Goal: Complete application form

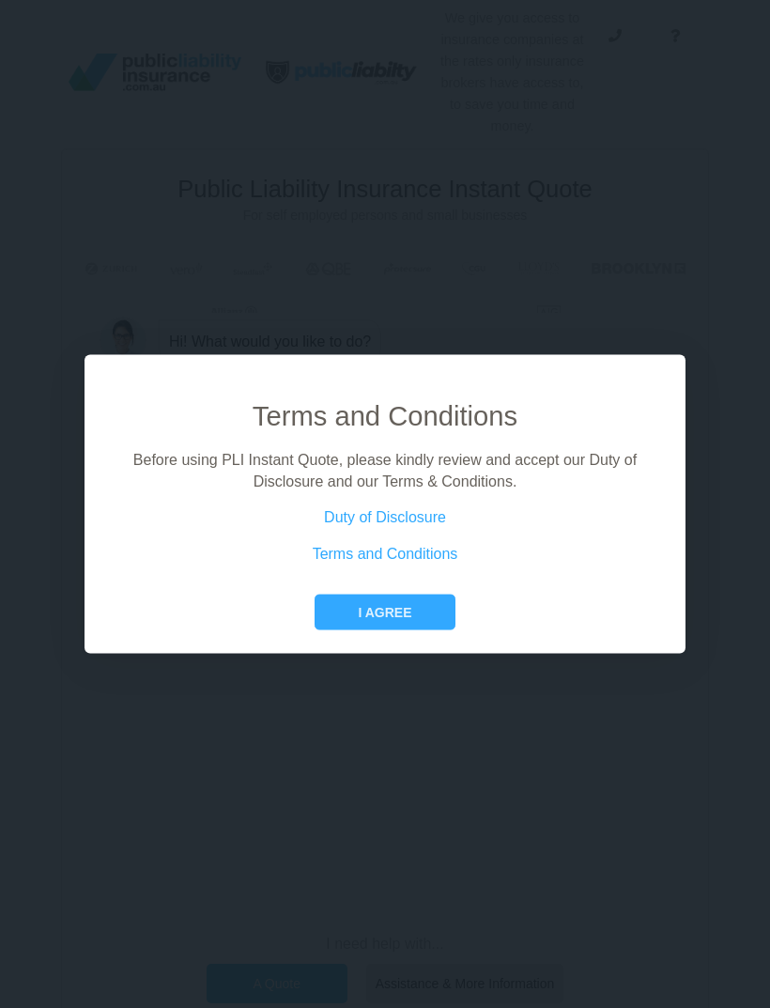
click at [395, 630] on button "I agree" at bounding box center [385, 612] width 140 height 36
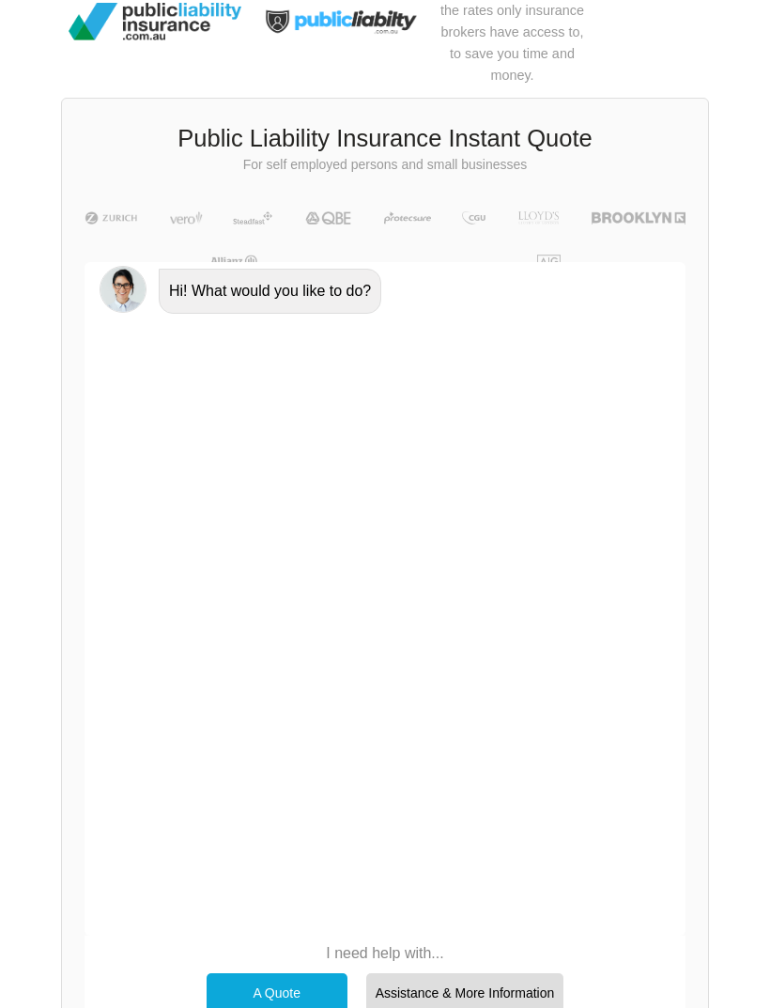
scroll to position [52, 0]
click at [280, 978] on div "A Quote" at bounding box center [277, 991] width 141 height 39
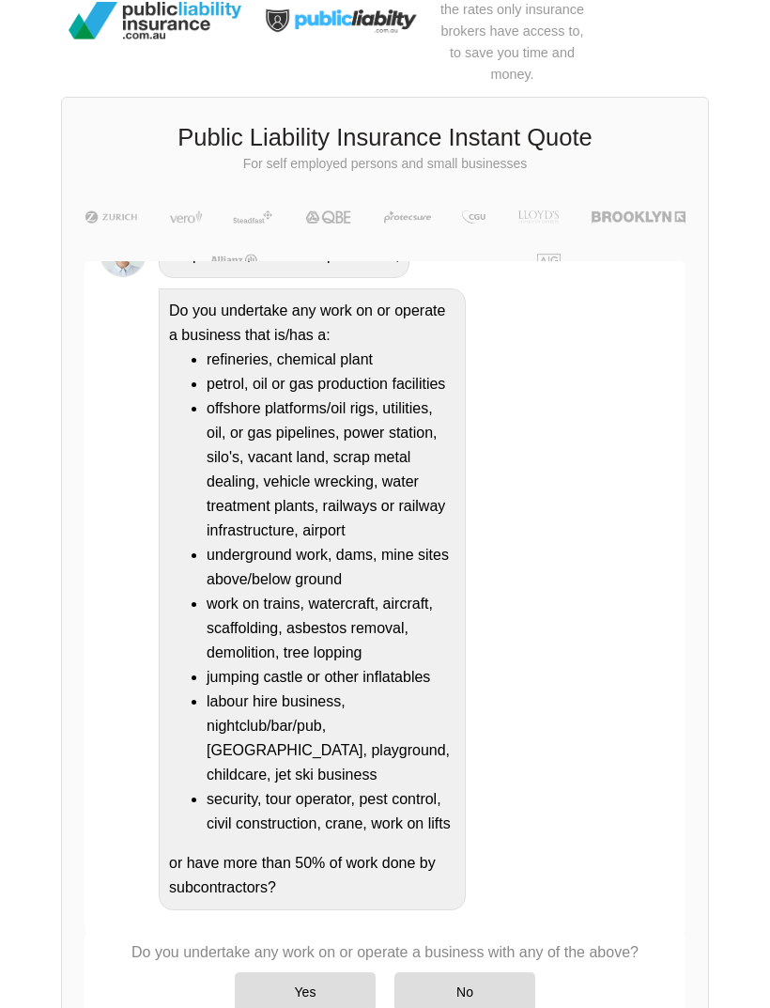
scroll to position [187, 0]
click at [464, 984] on div "No" at bounding box center [464, 991] width 141 height 39
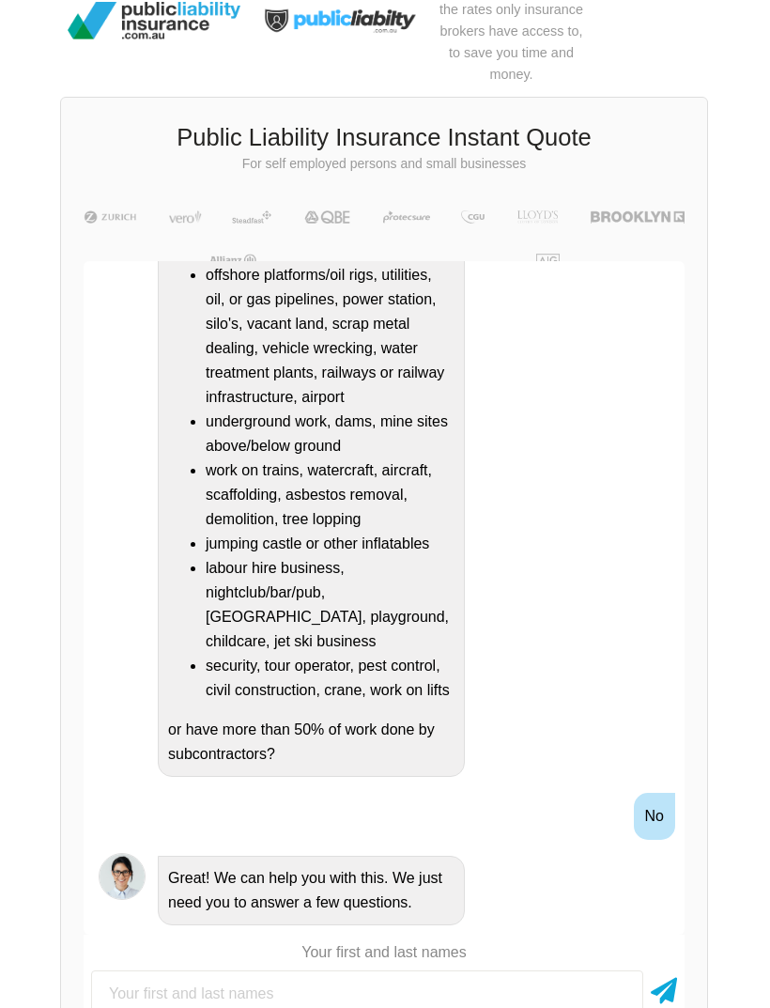
scroll to position [52, 85]
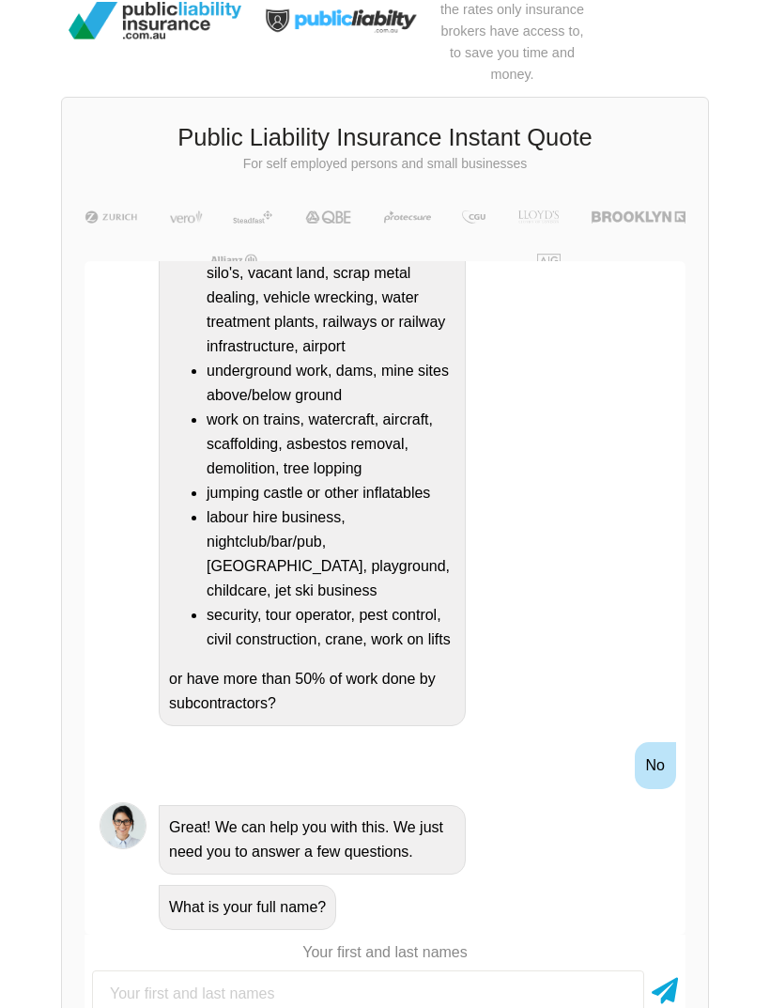
click at [174, 999] on input "text" at bounding box center [368, 993] width 552 height 47
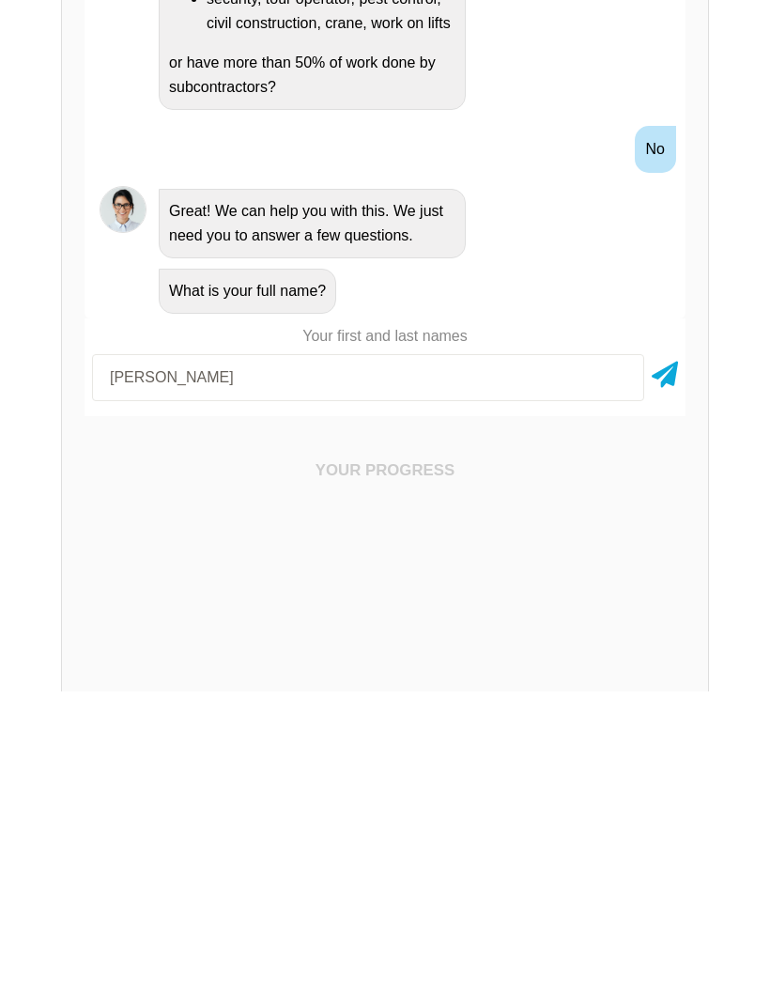
type input "[PERSON_NAME]"
click at [669, 671] on icon at bounding box center [665, 688] width 26 height 34
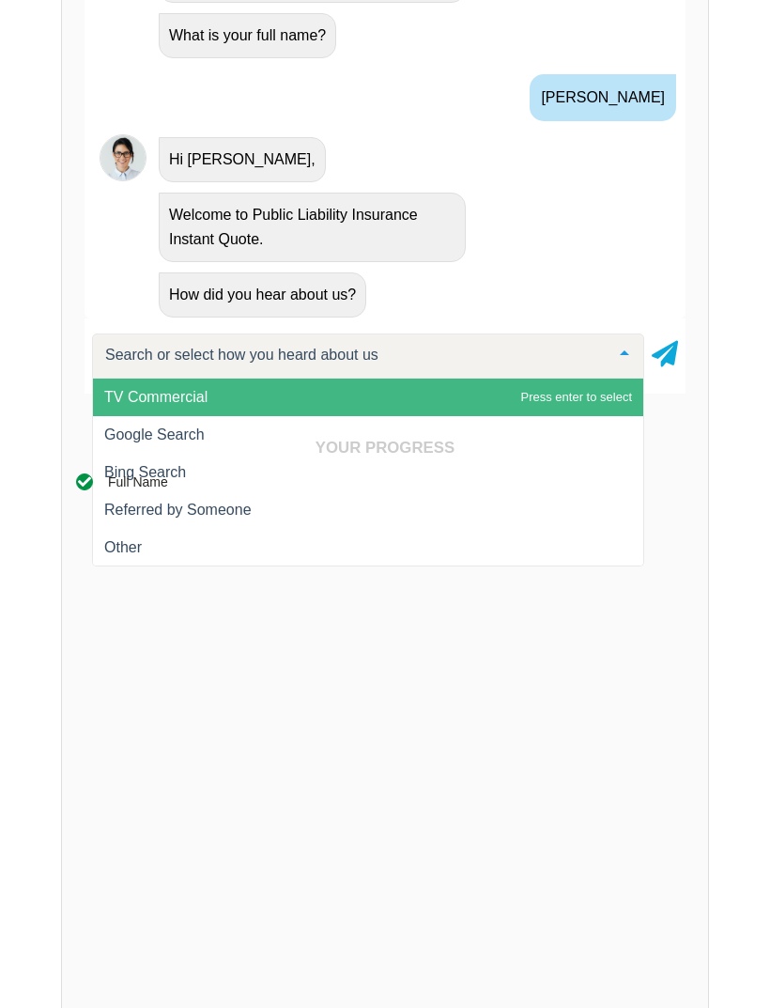
scroll to position [602, 0]
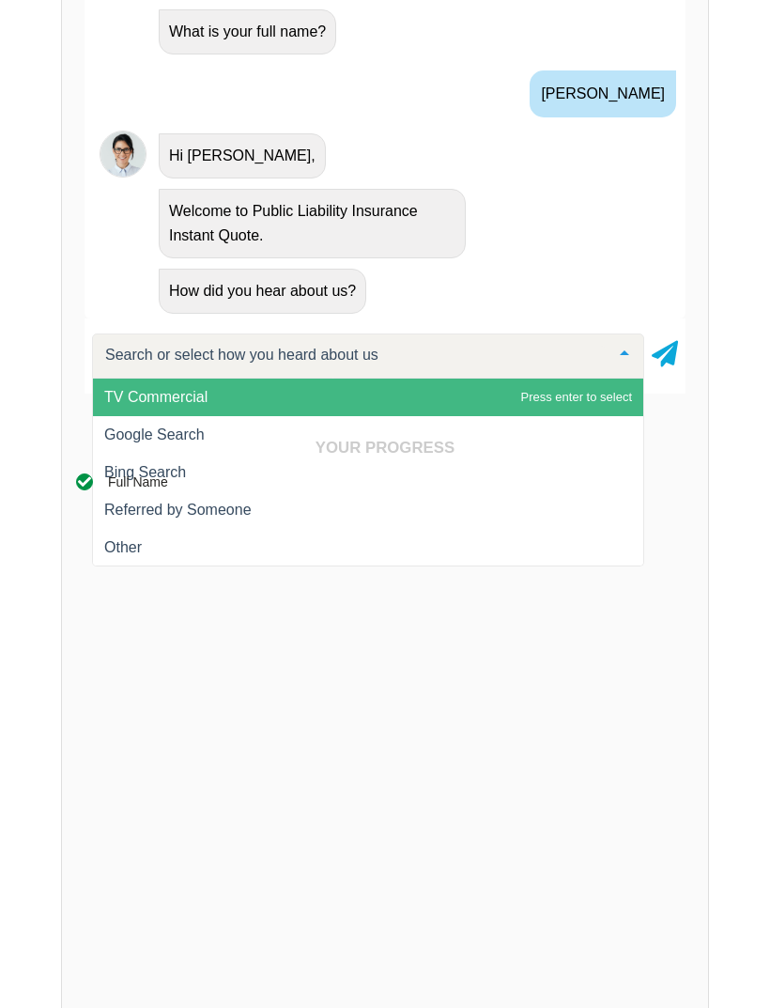
click at [211, 435] on div "Your Progress Full Name SWITCH TO FORM ×" at bounding box center [385, 815] width 646 height 798
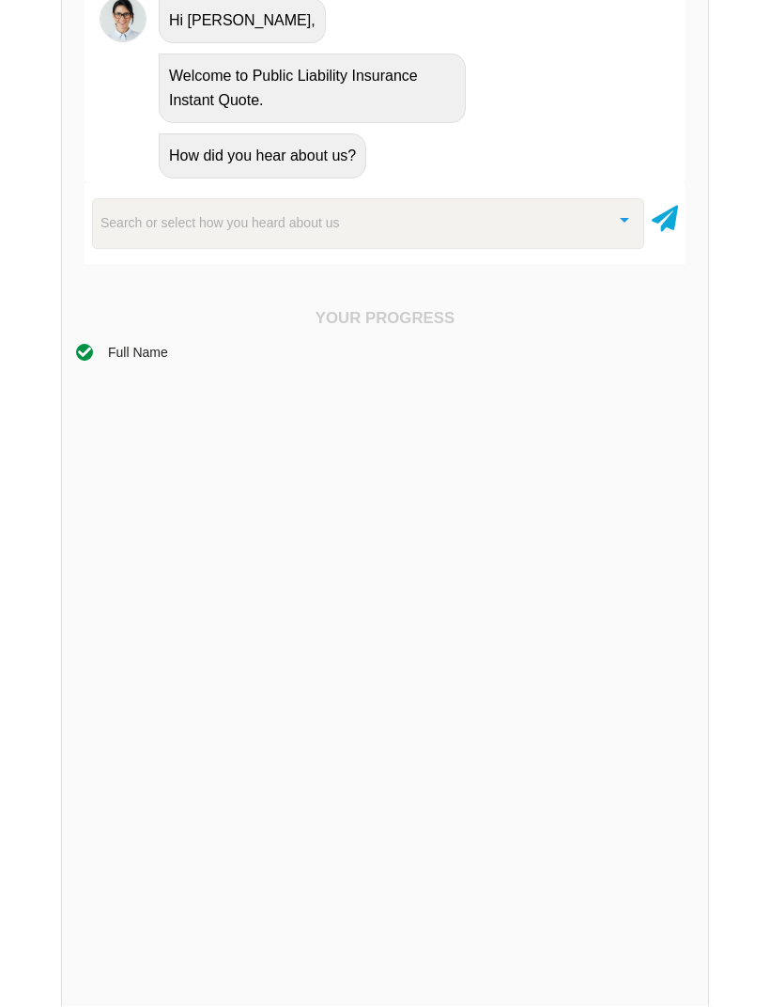
click at [664, 217] on icon at bounding box center [665, 217] width 26 height 34
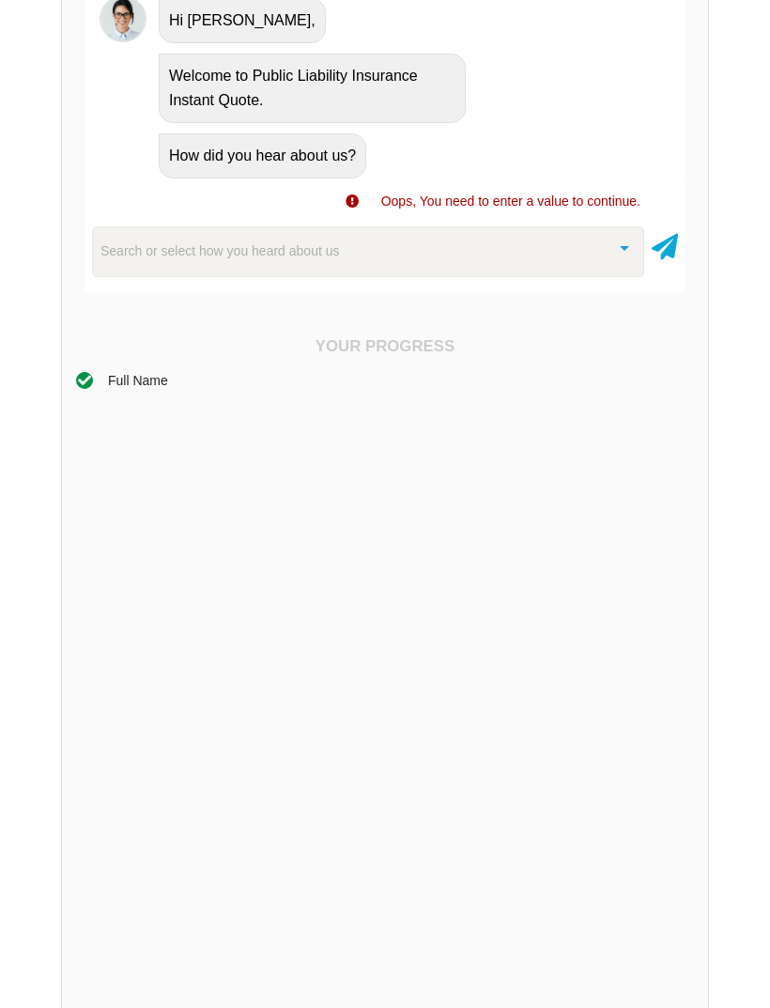
click at [532, 257] on div "Search or select how you heard about us" at bounding box center [368, 251] width 552 height 51
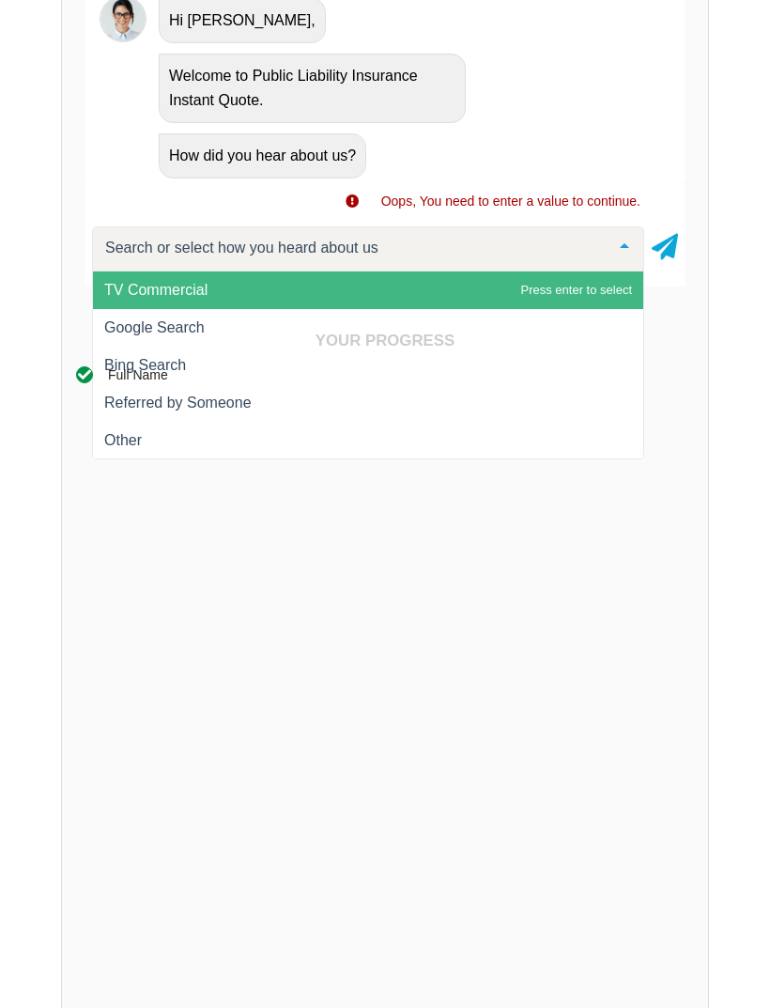
click at [194, 324] on div "Your Progress Full Name SWITCH TO FORM ×" at bounding box center [385, 708] width 646 height 798
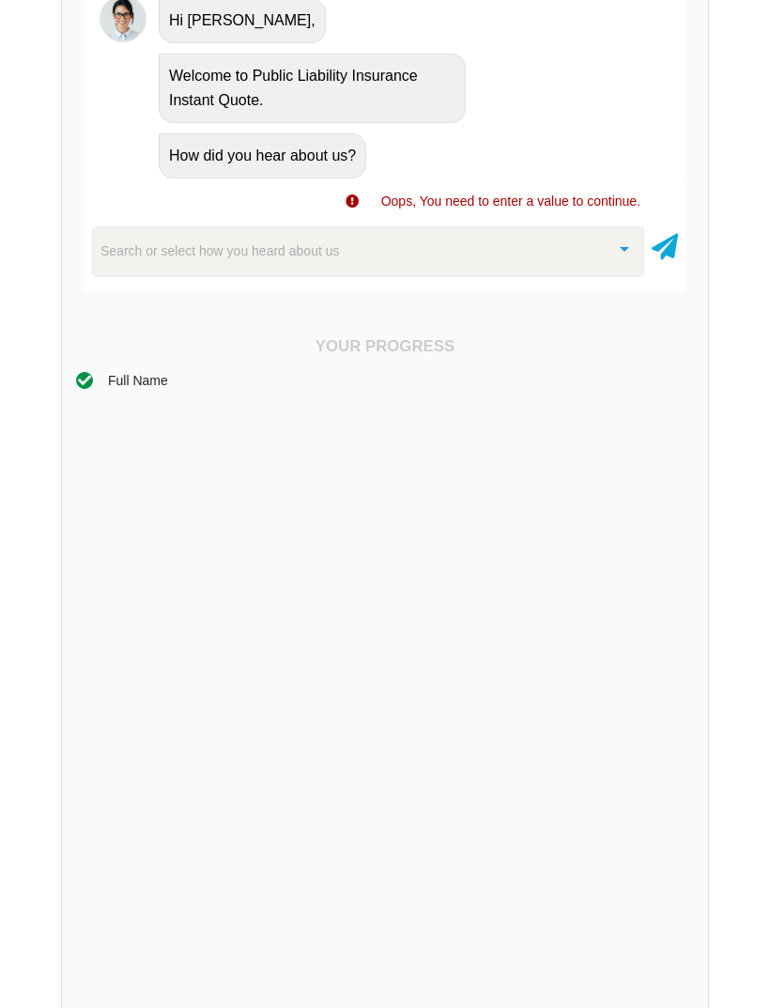
click at [504, 253] on div "Search or select how you heard about us" at bounding box center [368, 251] width 552 height 51
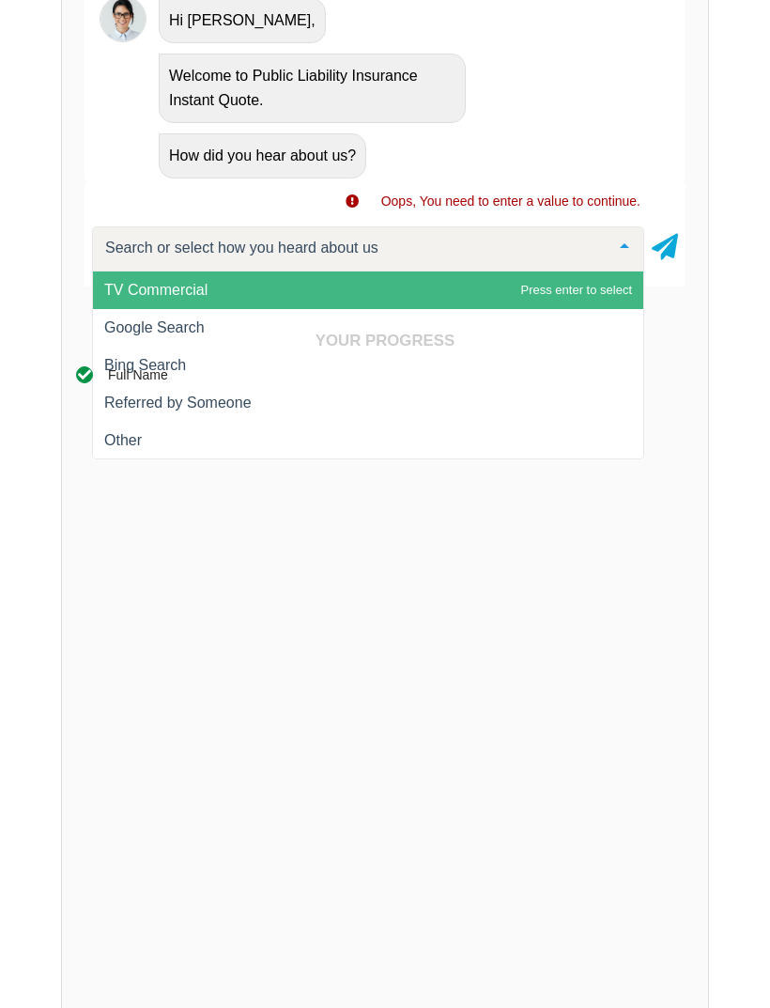
click at [158, 322] on div "Your Progress Full Name SWITCH TO FORM ×" at bounding box center [385, 708] width 646 height 798
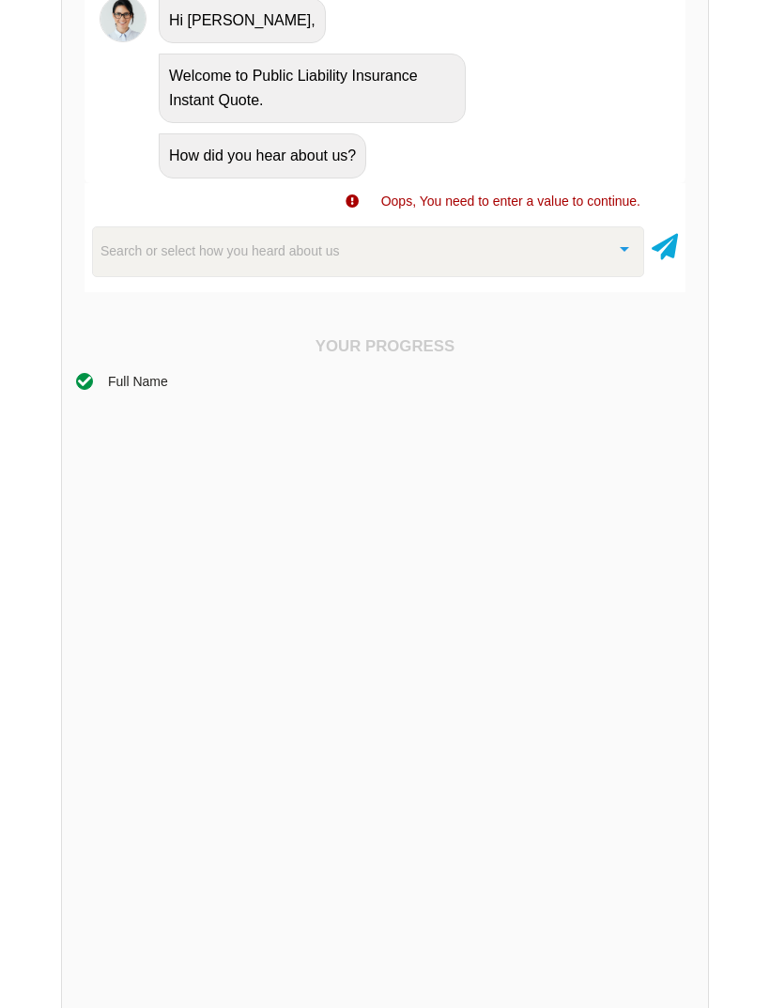
click at [581, 238] on div "Search or select how you heard about us" at bounding box center [368, 251] width 552 height 51
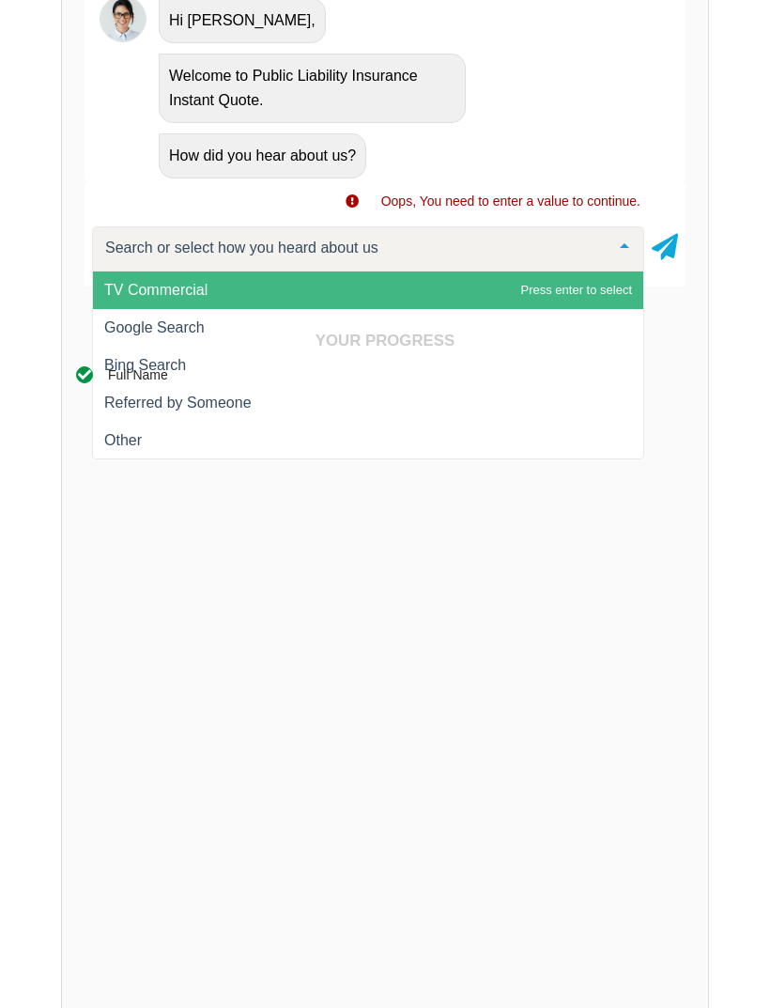
click at [156, 364] on div "Your Progress Full Name SWITCH TO FORM" at bounding box center [385, 708] width 618 height 753
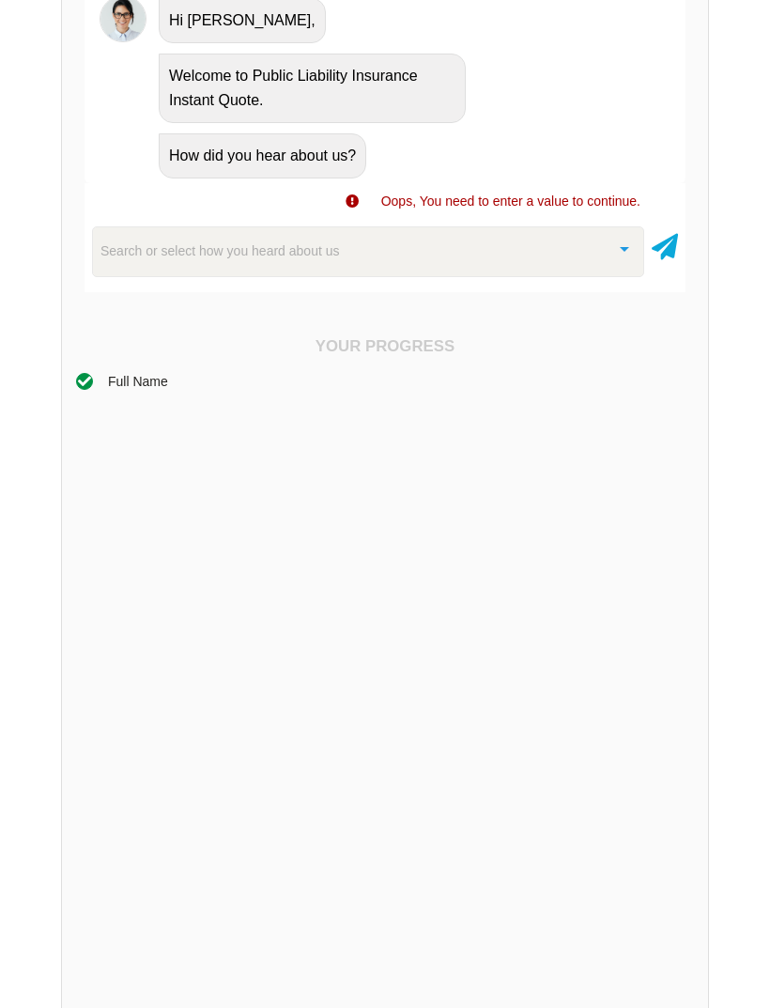
click at [660, 232] on icon at bounding box center [665, 243] width 26 height 34
click at [611, 258] on div at bounding box center [625, 247] width 38 height 40
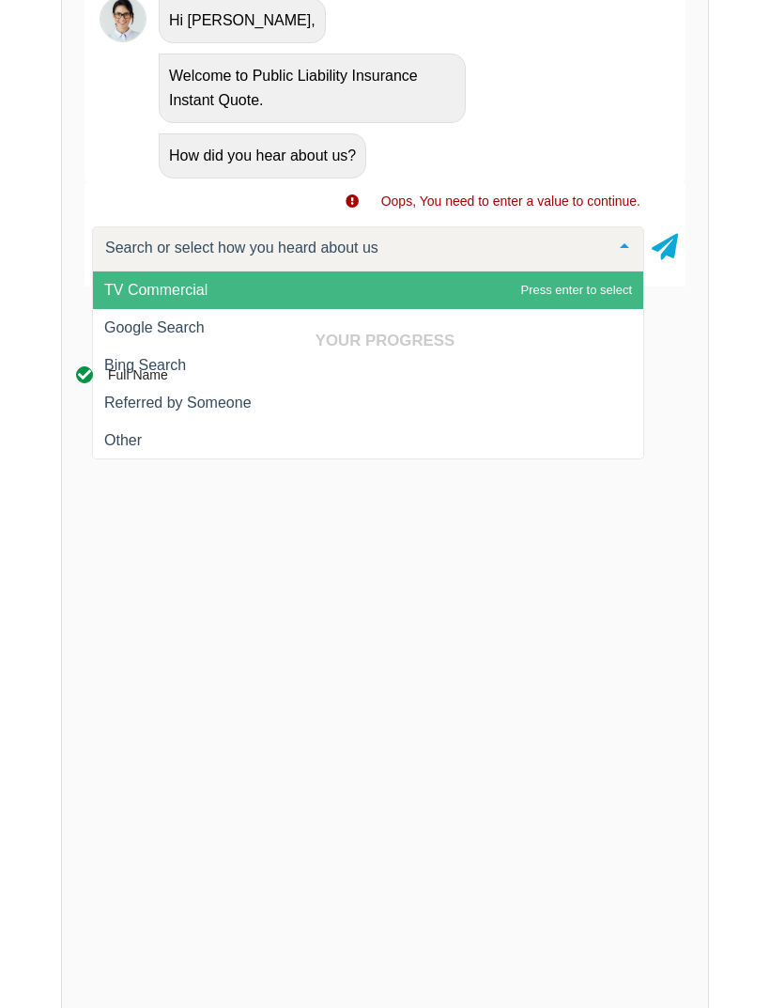
click at [239, 434] on div "Full Name" at bounding box center [385, 700] width 618 height 673
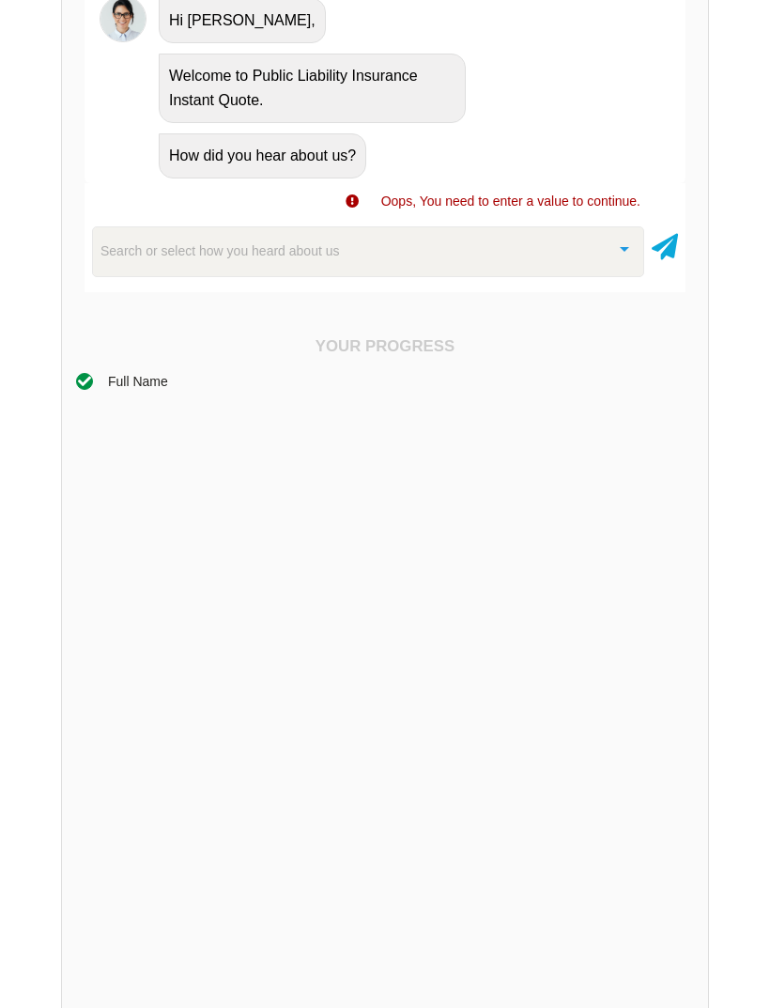
click at [453, 254] on div "Search or select how you heard about us" at bounding box center [368, 251] width 552 height 51
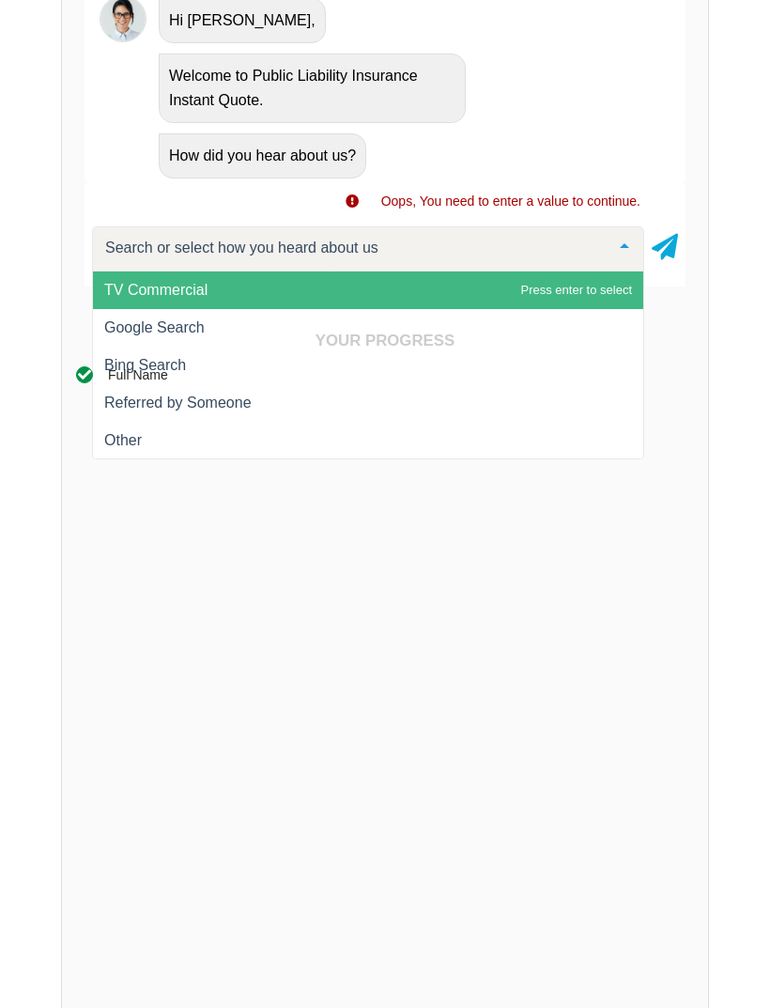
type input "G"
click at [599, 282] on span "Google Search" at bounding box center [368, 290] width 550 height 38
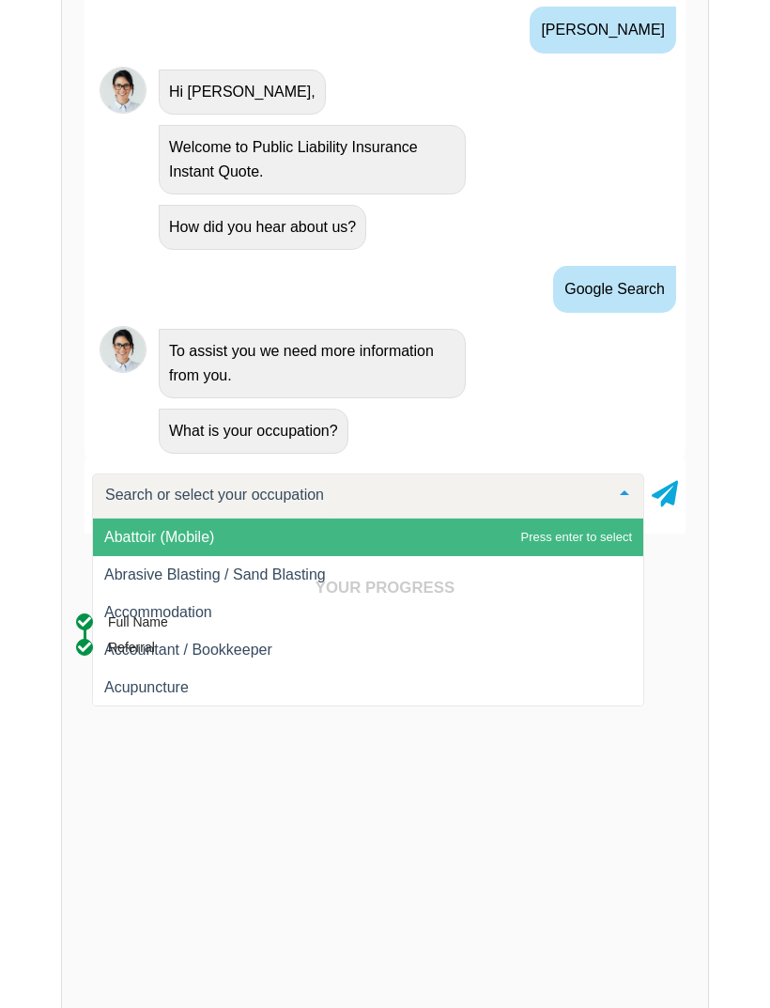
scroll to position [531, 0]
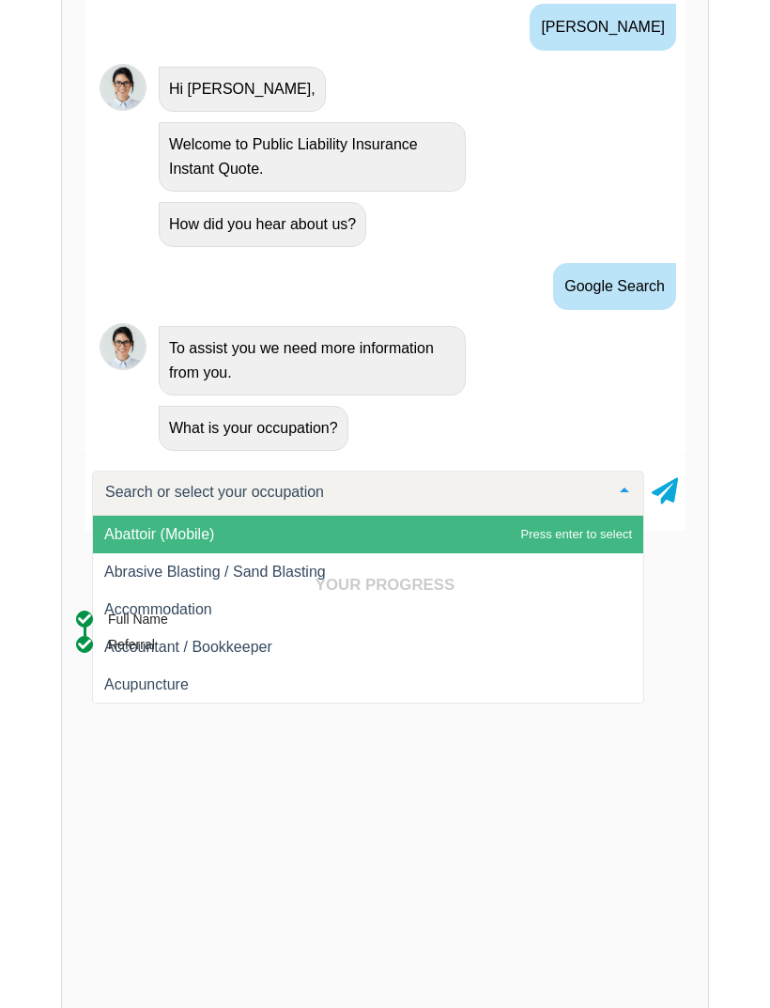
click at [425, 492] on input "text" at bounding box center [352, 492] width 505 height 19
type input "T"
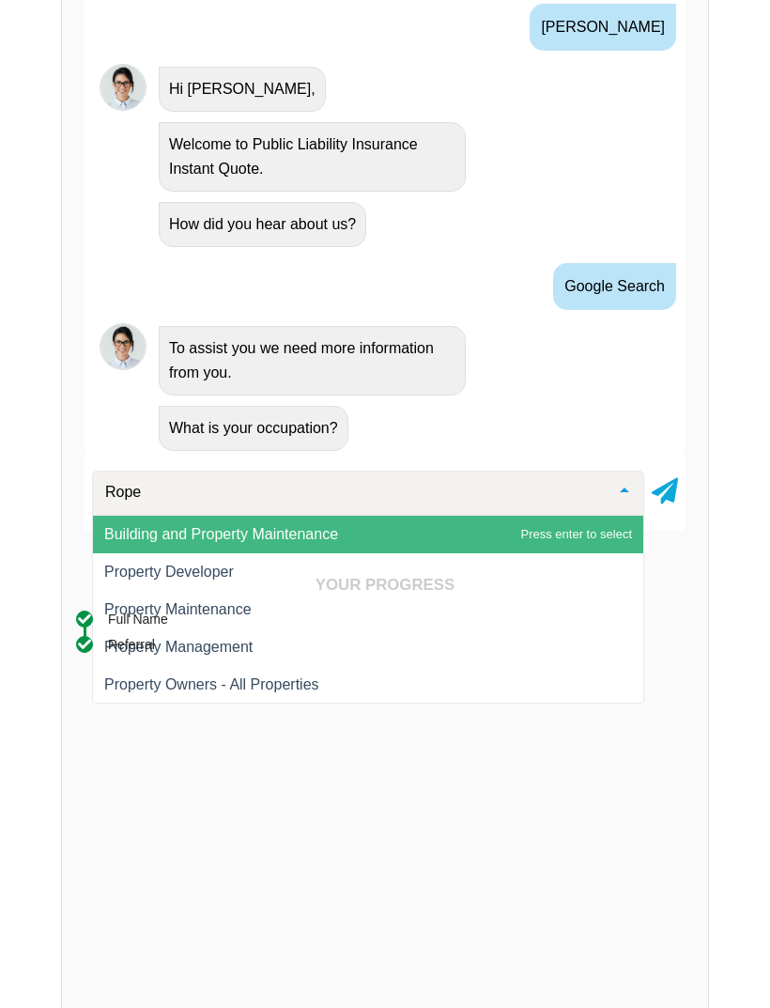
type input "Rope a"
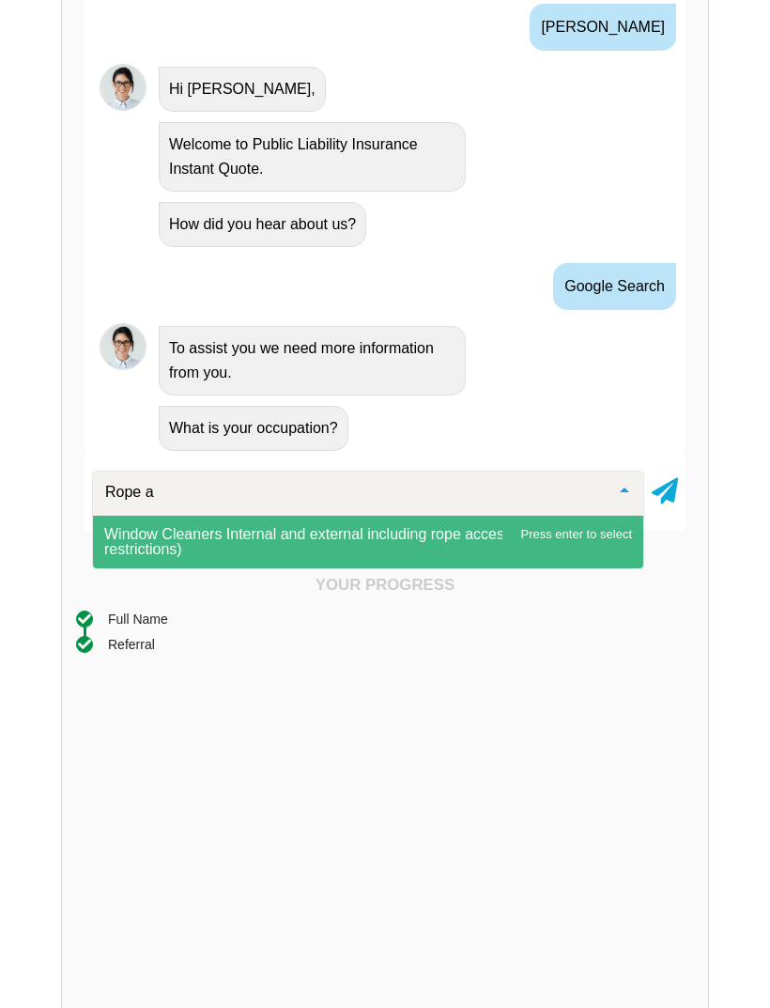
click at [411, 542] on span "Window Cleaners Internal and external including rope access (no height restrict…" at bounding box center [368, 542] width 550 height 53
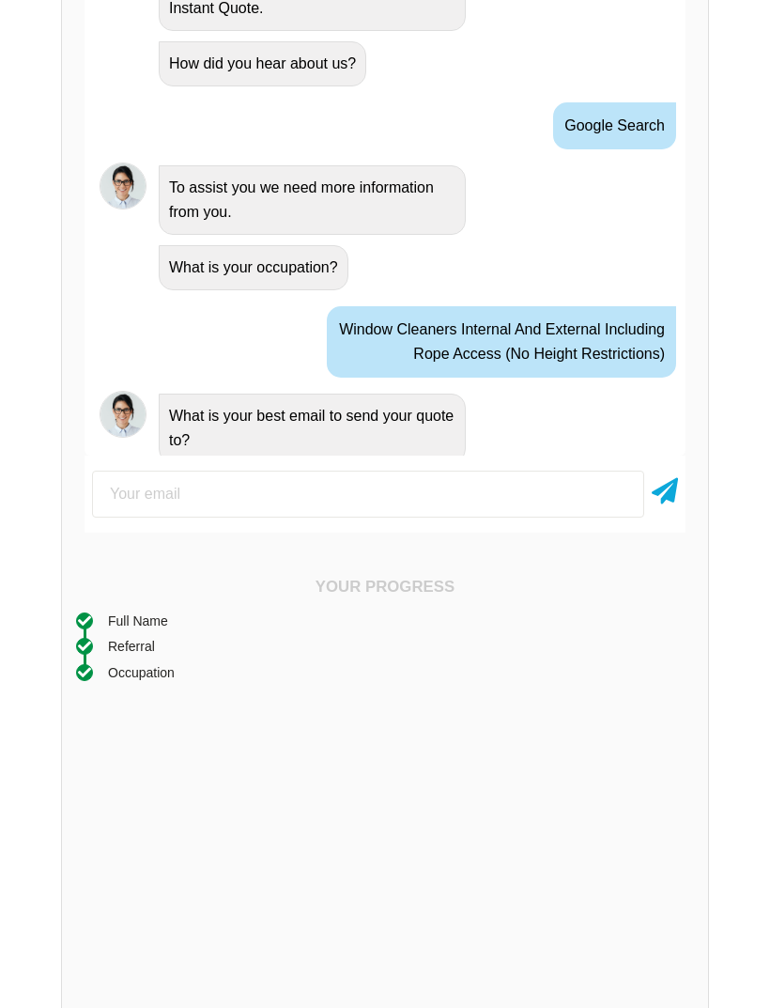
scroll to position [979, 0]
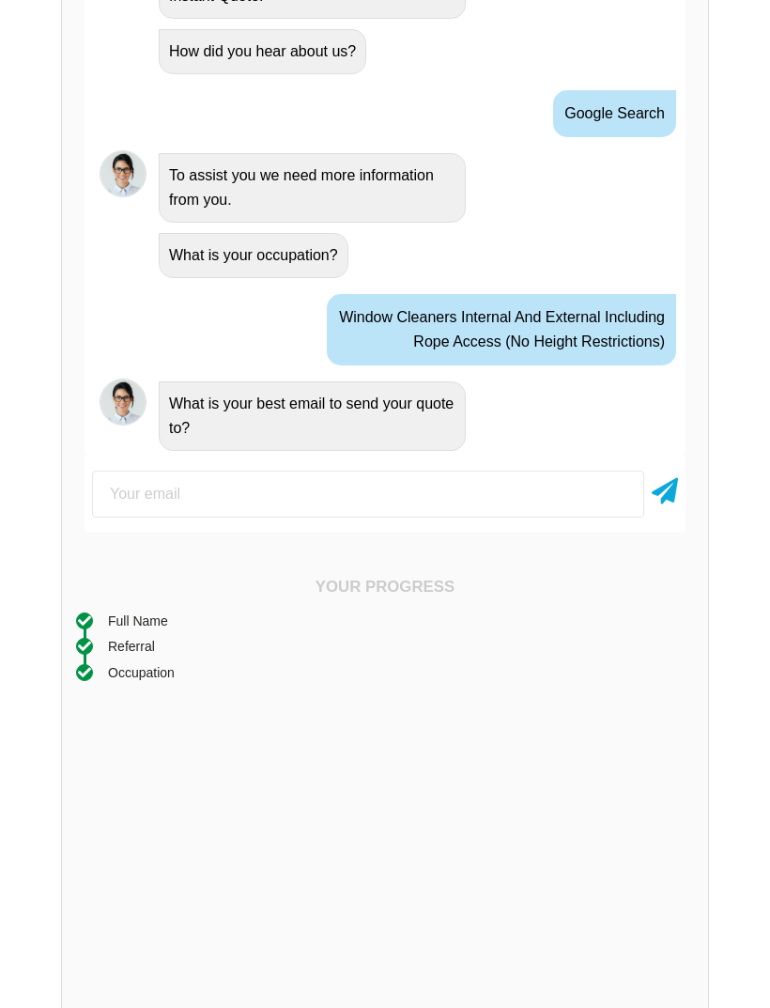
click at [408, 485] on input "email" at bounding box center [368, 494] width 552 height 47
type input "[EMAIL_ADDRESS][DOMAIN_NAME]"
click at [663, 497] on icon at bounding box center [665, 488] width 26 height 34
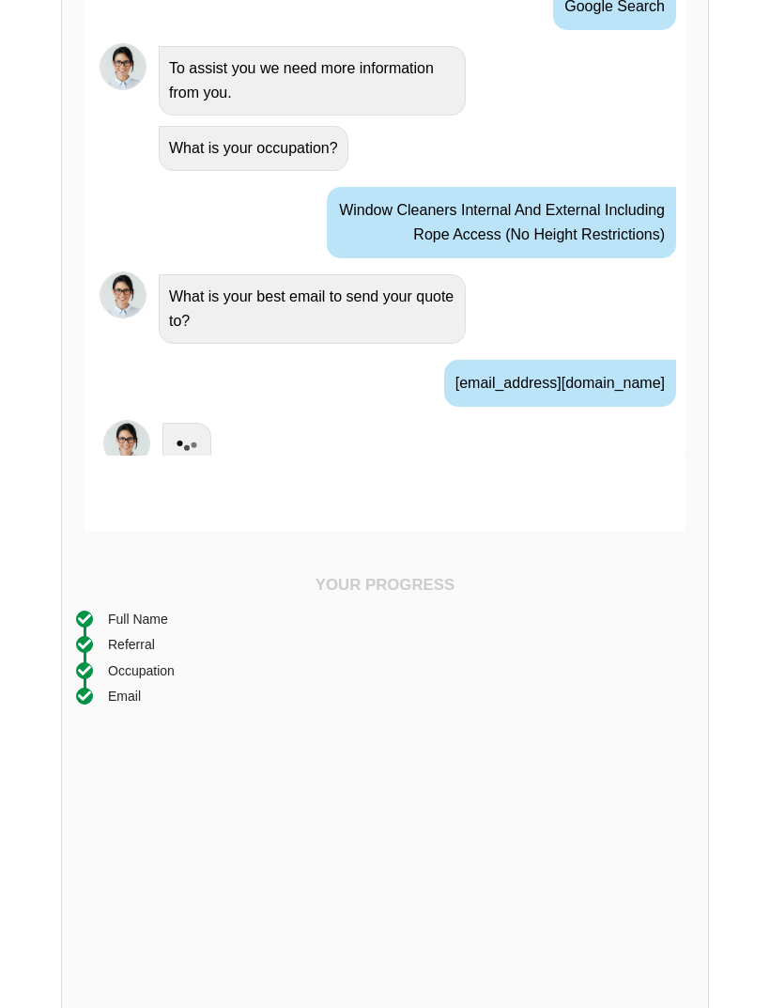
scroll to position [1103, 0]
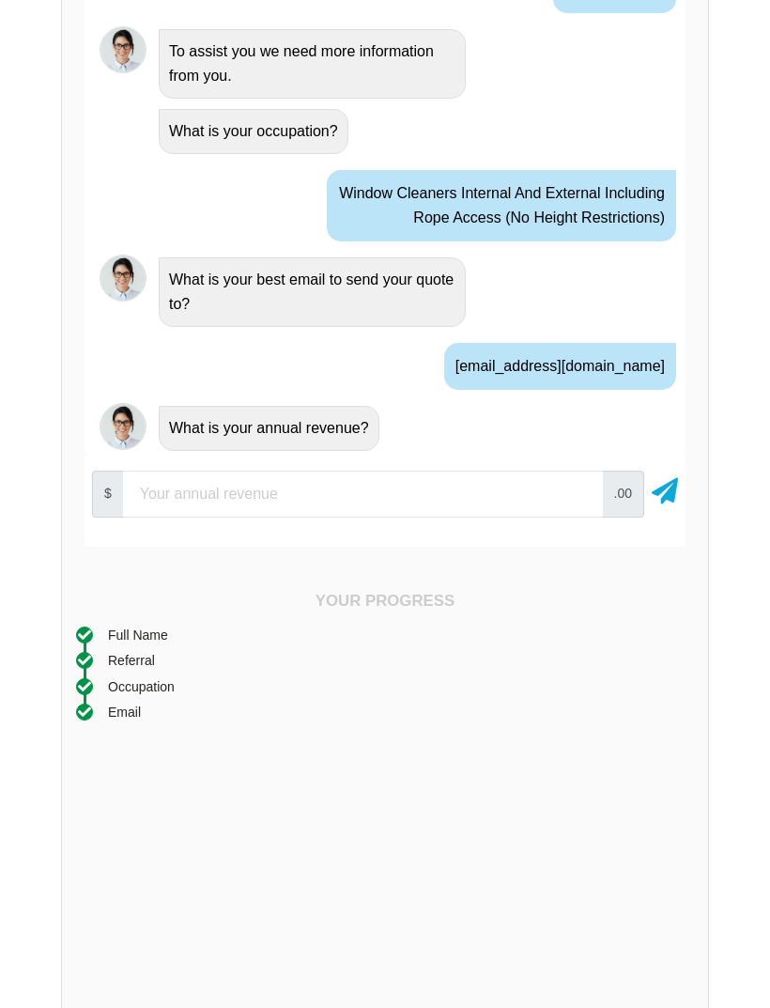
click at [404, 471] on input "number" at bounding box center [363, 494] width 480 height 47
type input "50000"
click at [654, 493] on icon at bounding box center [665, 488] width 26 height 34
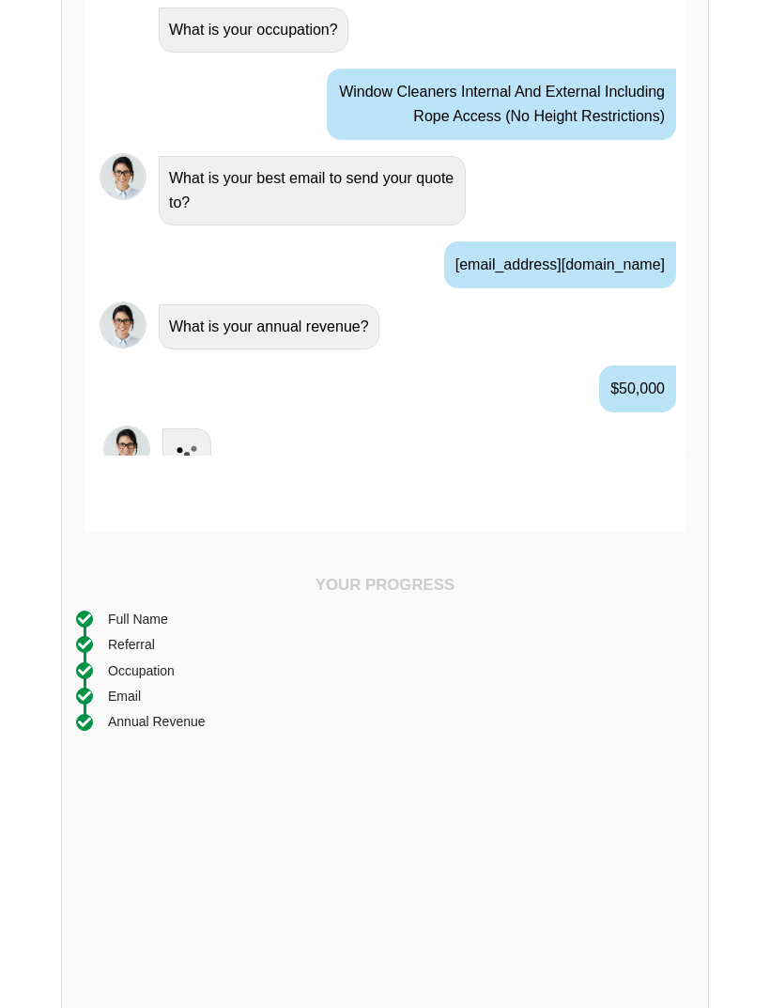
scroll to position [1227, 0]
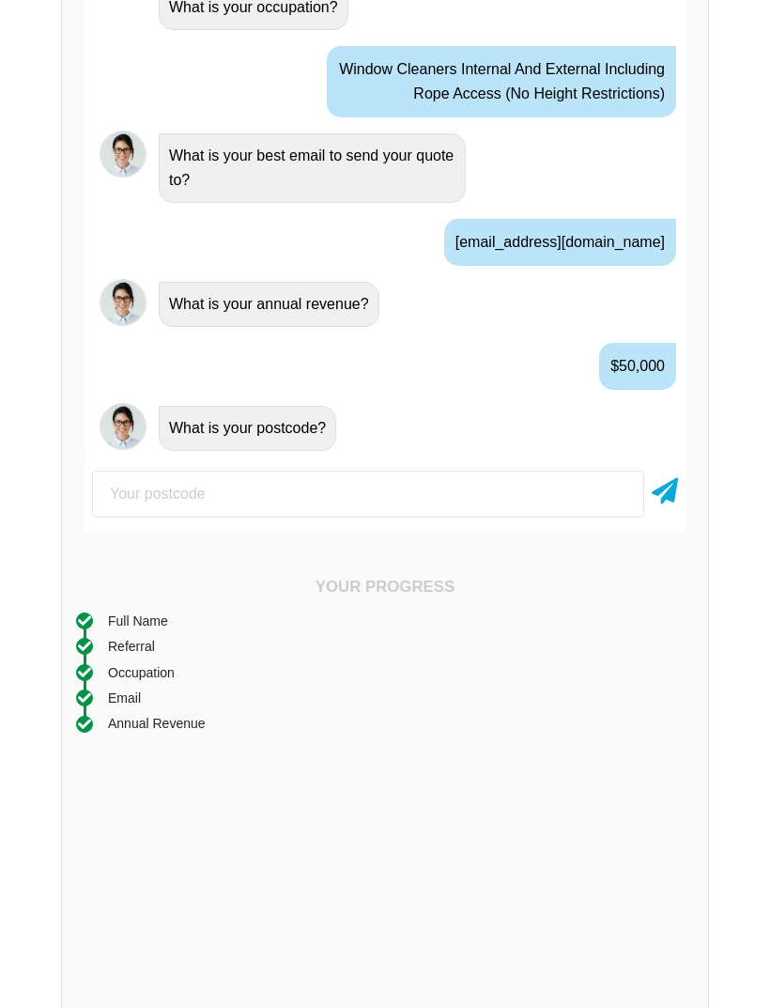
click at [432, 489] on input "number" at bounding box center [368, 494] width 552 height 47
type input "2217"
click at [668, 496] on icon at bounding box center [665, 488] width 26 height 34
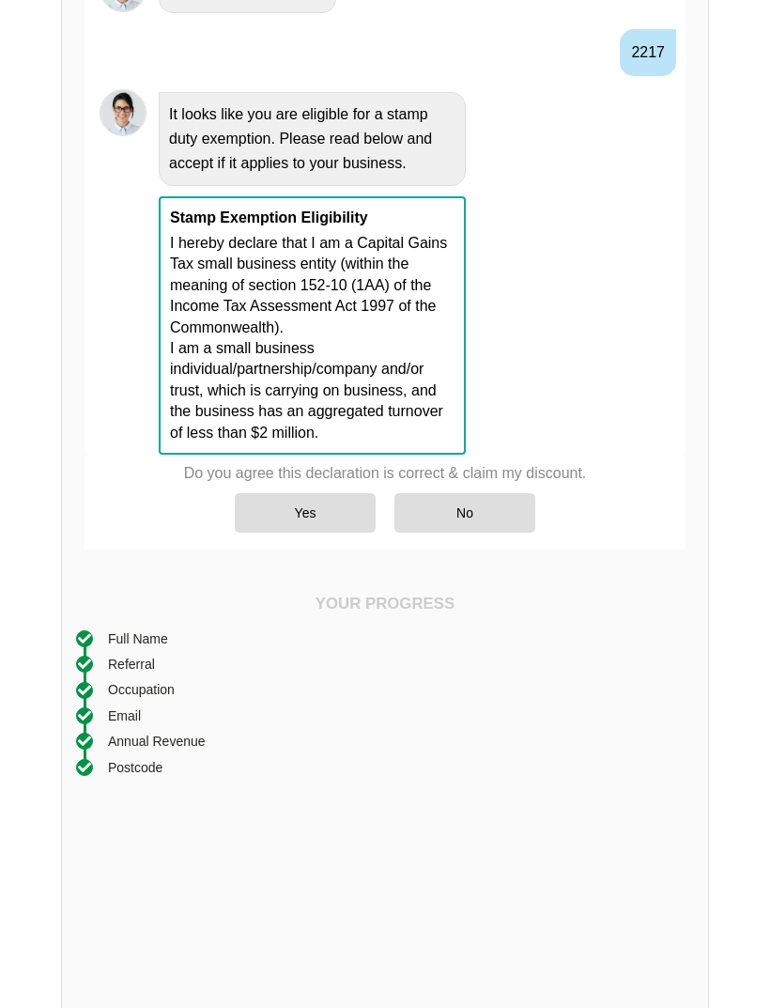
scroll to position [1664, 0]
click at [304, 499] on div "Yes" at bounding box center [305, 512] width 141 height 39
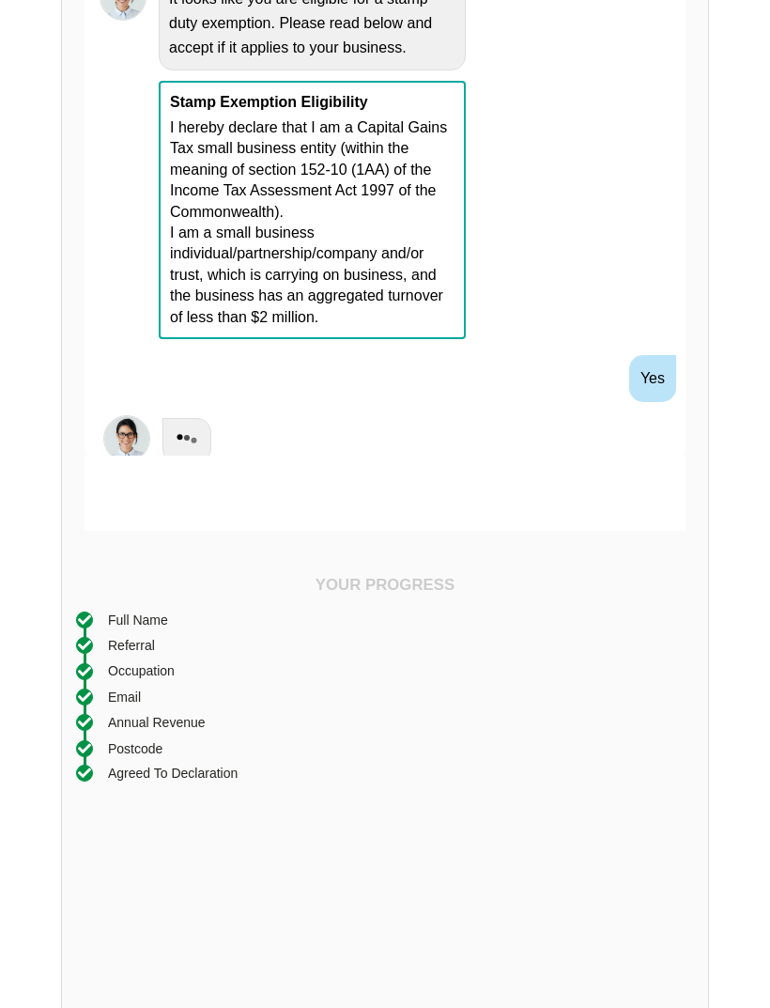
scroll to position [1788, 0]
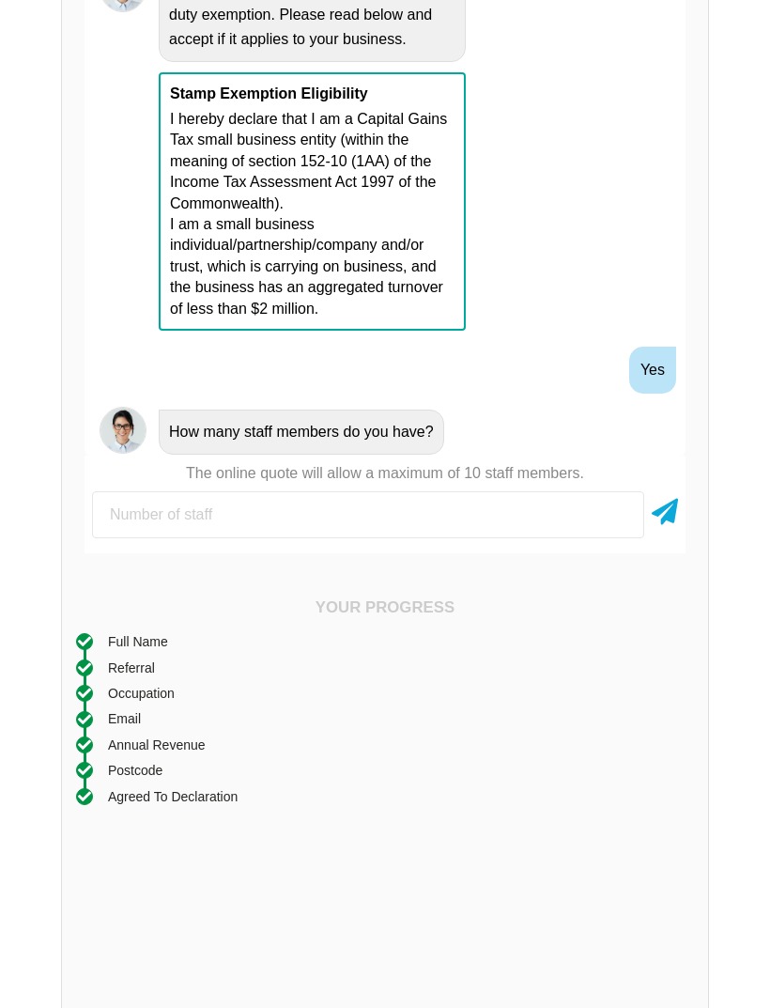
click at [354, 506] on input "number" at bounding box center [368, 514] width 552 height 47
type input "1"
click at [670, 524] on div at bounding box center [665, 514] width 26 height 47
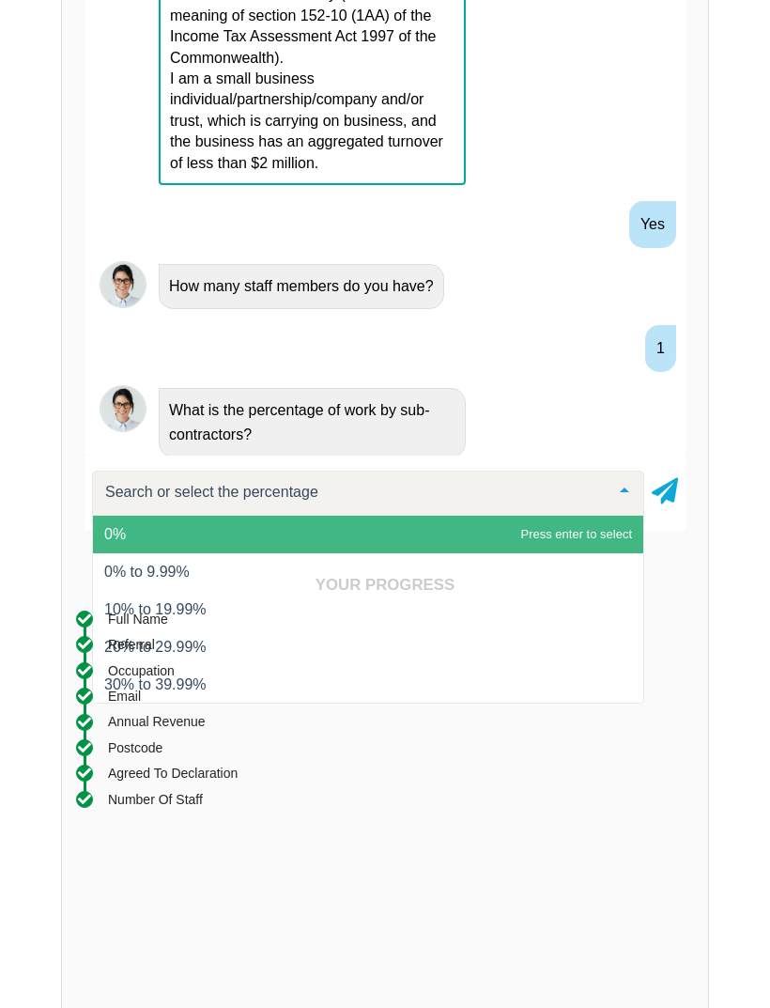
scroll to position [1937, 0]
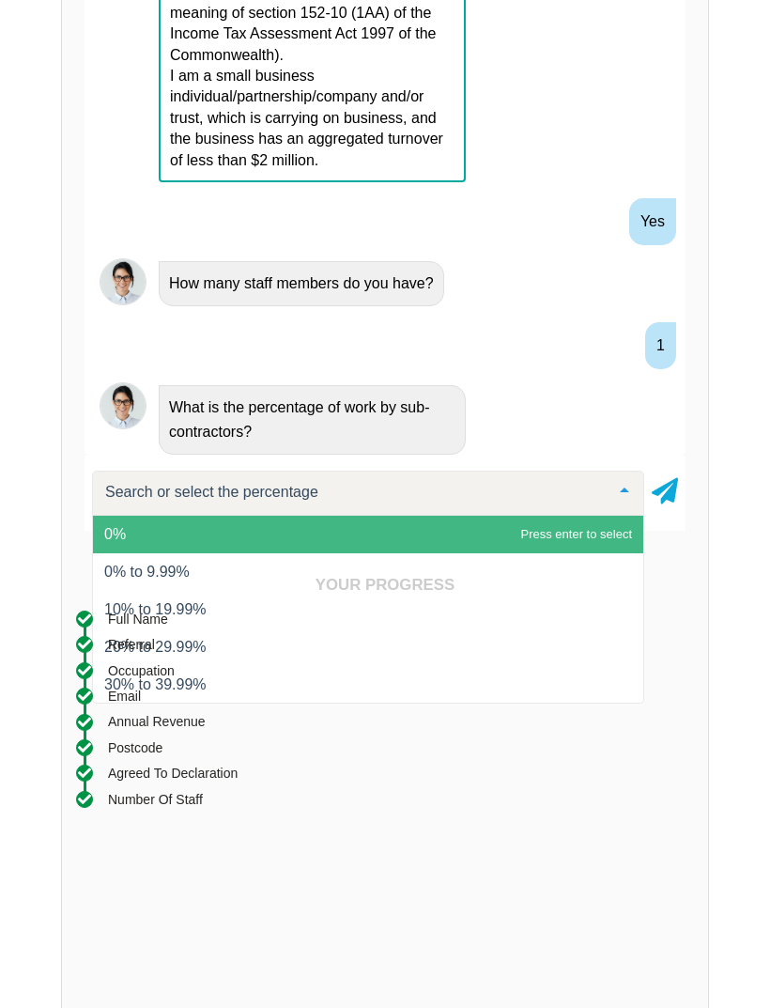
click at [182, 570] on div "Your Progress Full Name Referral Occupation Email Annual Revenue Postcode Agree…" at bounding box center [385, 952] width 646 height 798
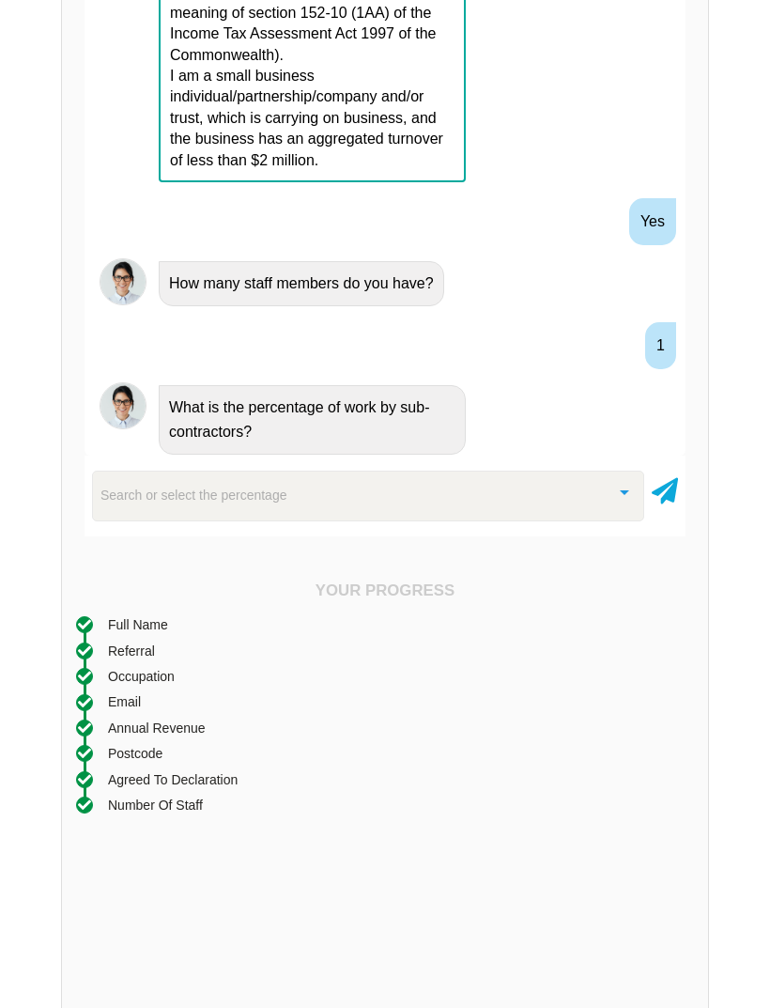
click at [339, 487] on div "Search or select the percentage" at bounding box center [368, 496] width 552 height 51
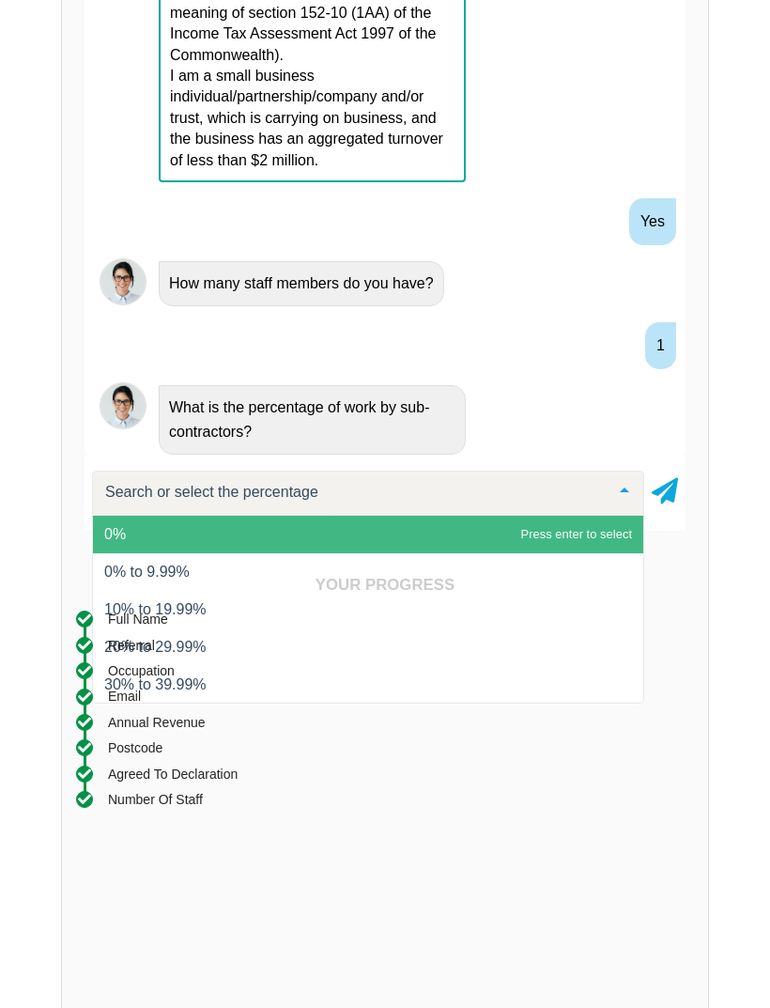
click at [168, 531] on span "0%" at bounding box center [368, 535] width 550 height 38
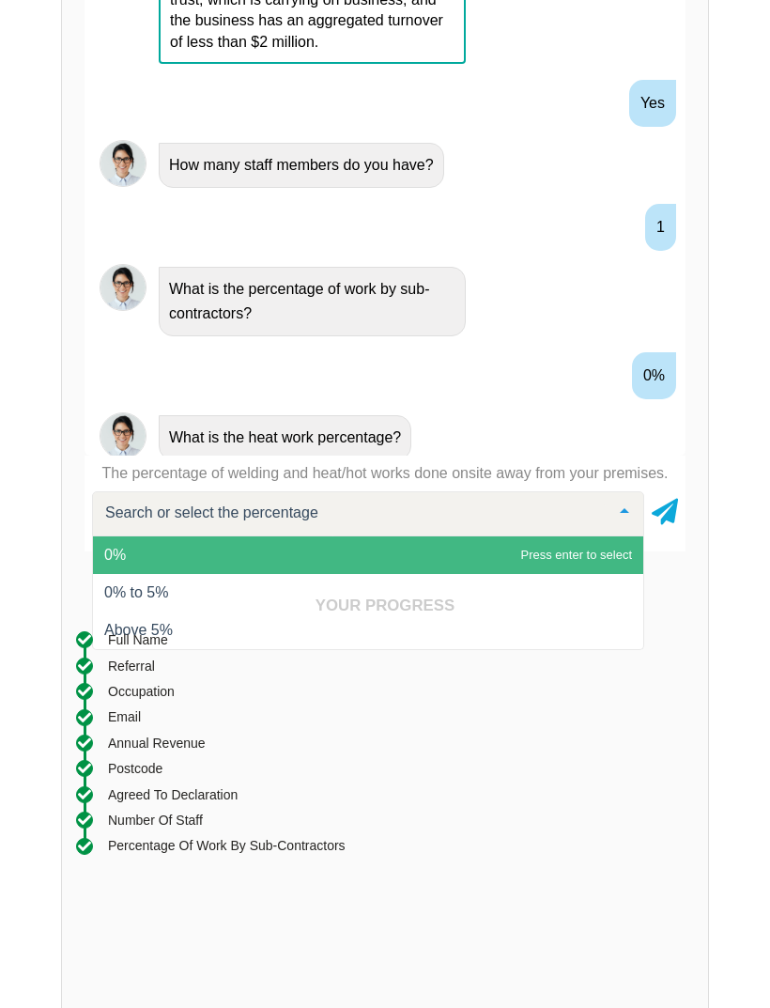
scroll to position [2061, 0]
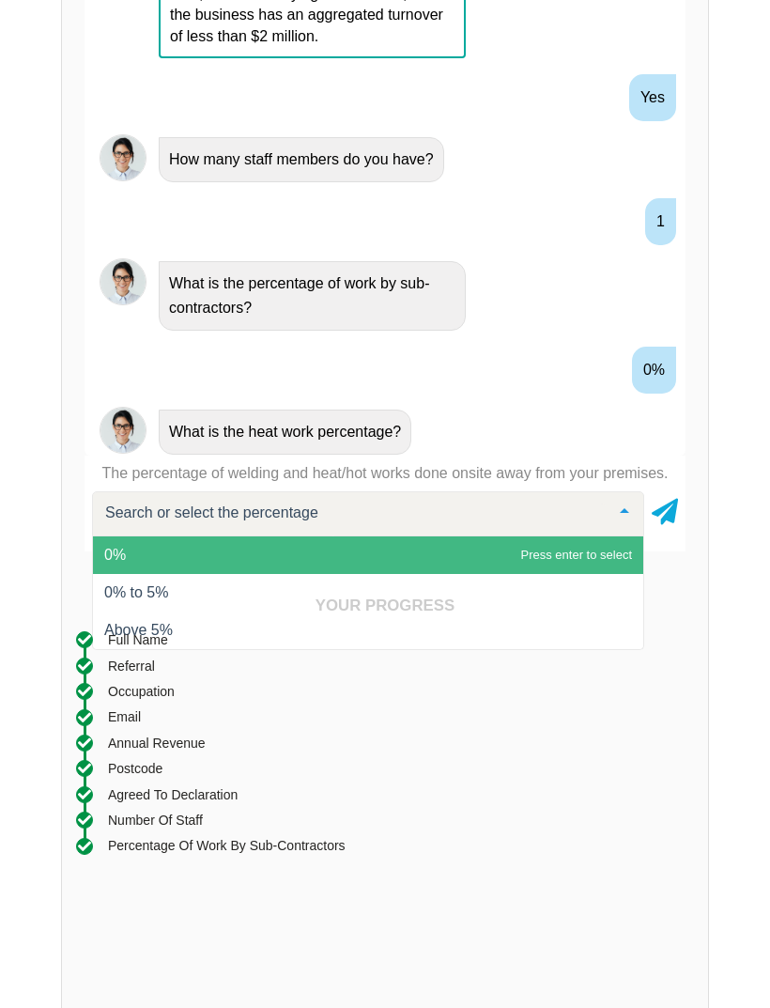
click at [407, 542] on span "0%" at bounding box center [368, 555] width 550 height 38
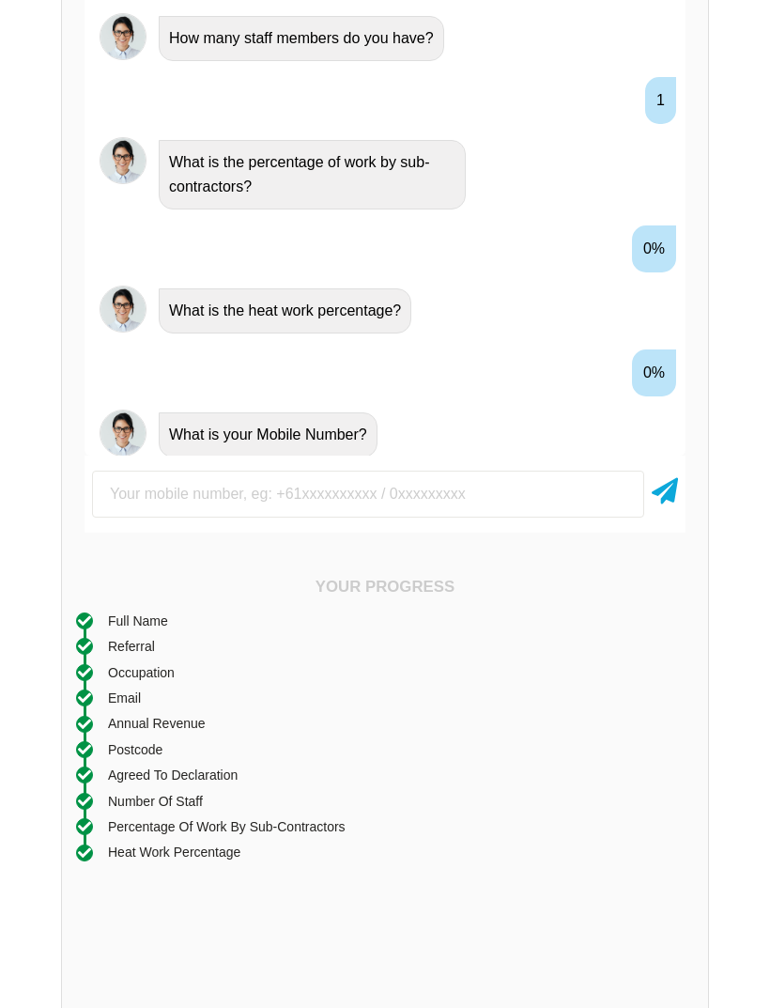
scroll to position [2184, 0]
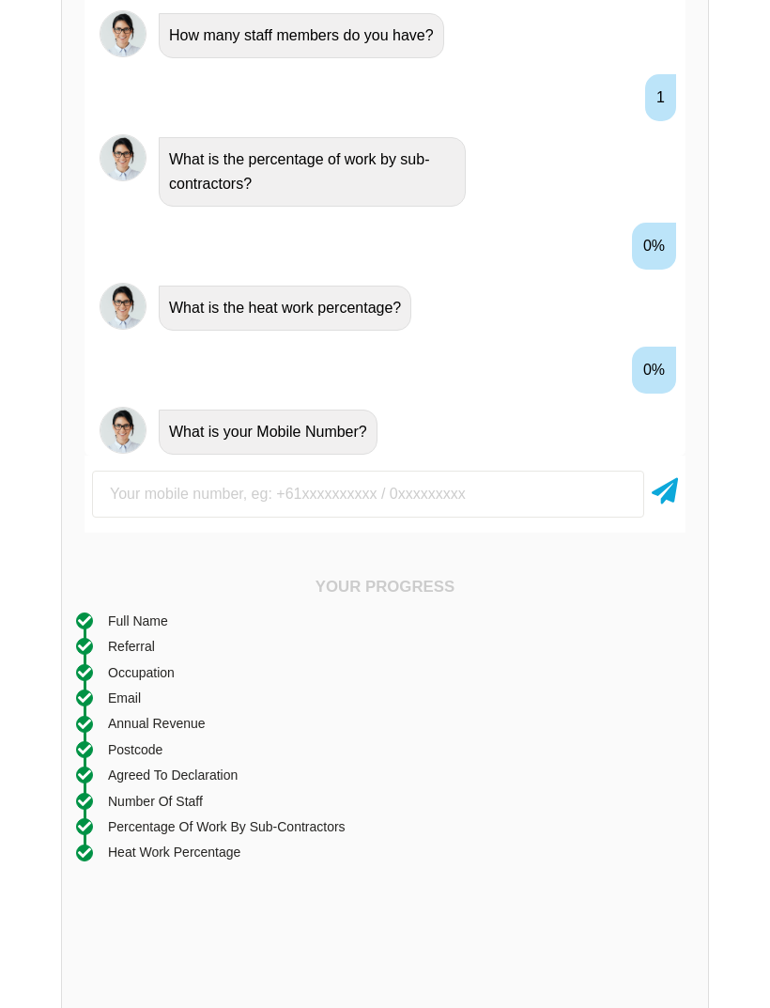
click at [346, 481] on input "text" at bounding box center [368, 494] width 552 height 47
type input "0479073705"
click at [677, 491] on icon at bounding box center [665, 488] width 26 height 34
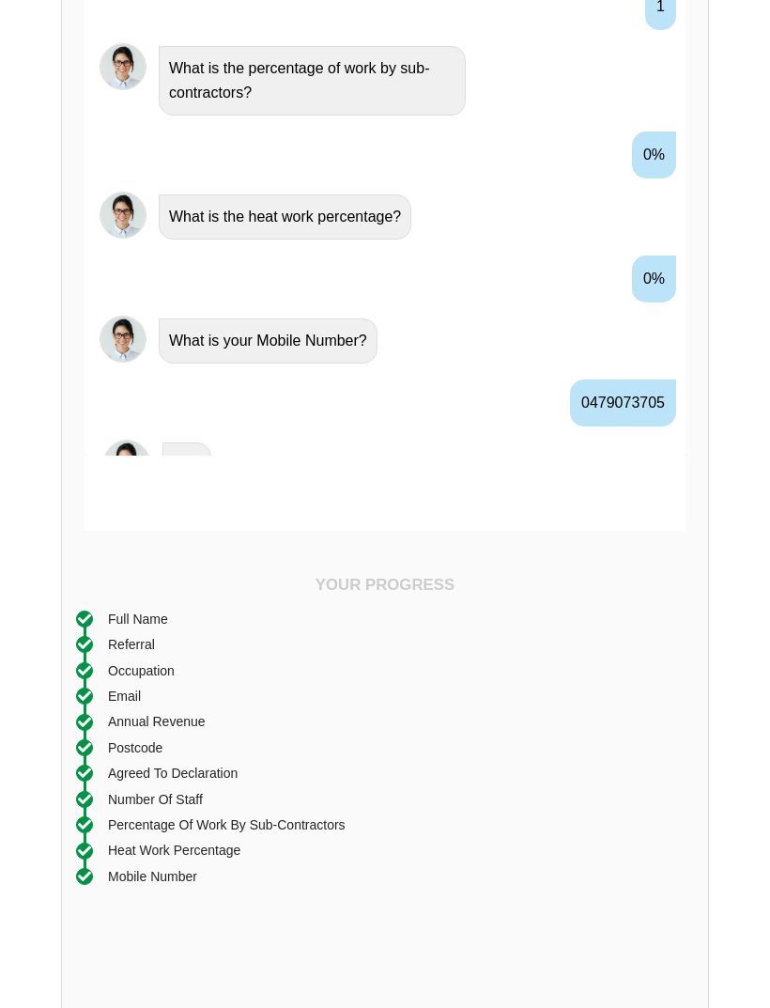
scroll to position [2308, 0]
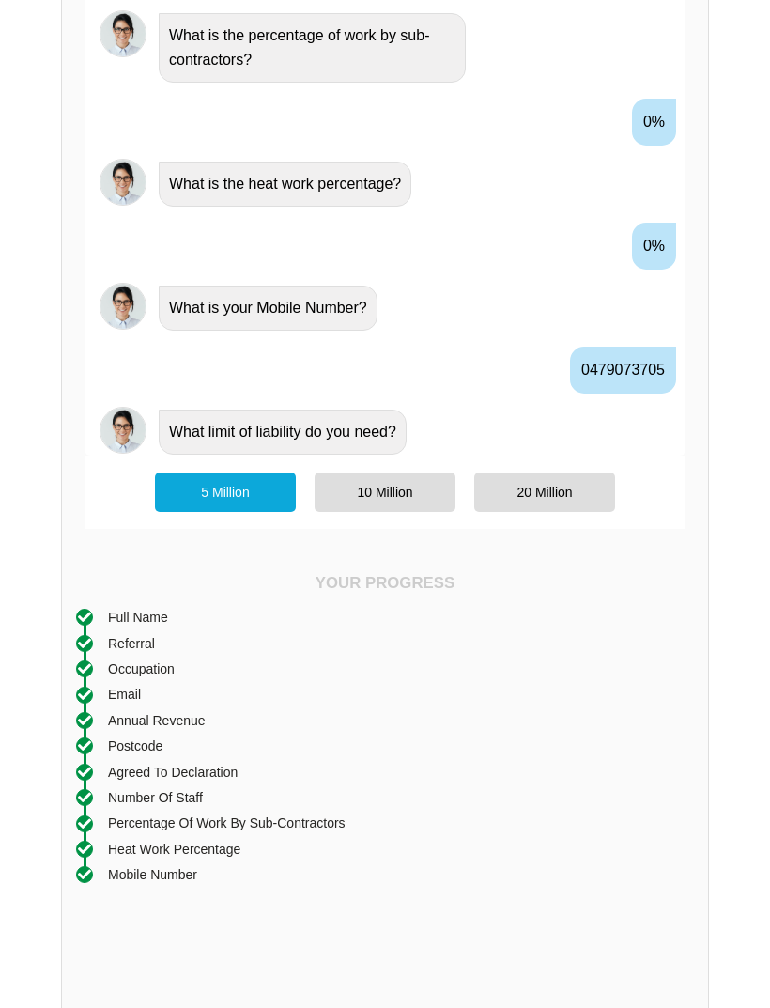
click at [399, 486] on div "10 Million" at bounding box center [385, 491] width 141 height 39
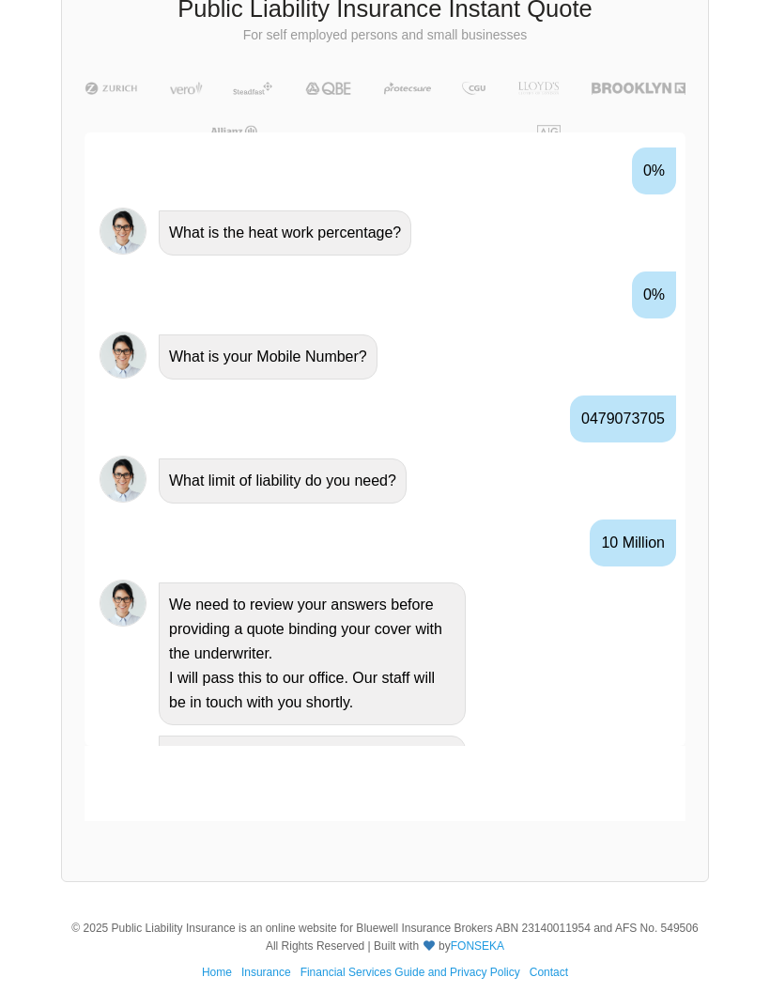
scroll to position [2610, 0]
